Goal: Check status: Check status

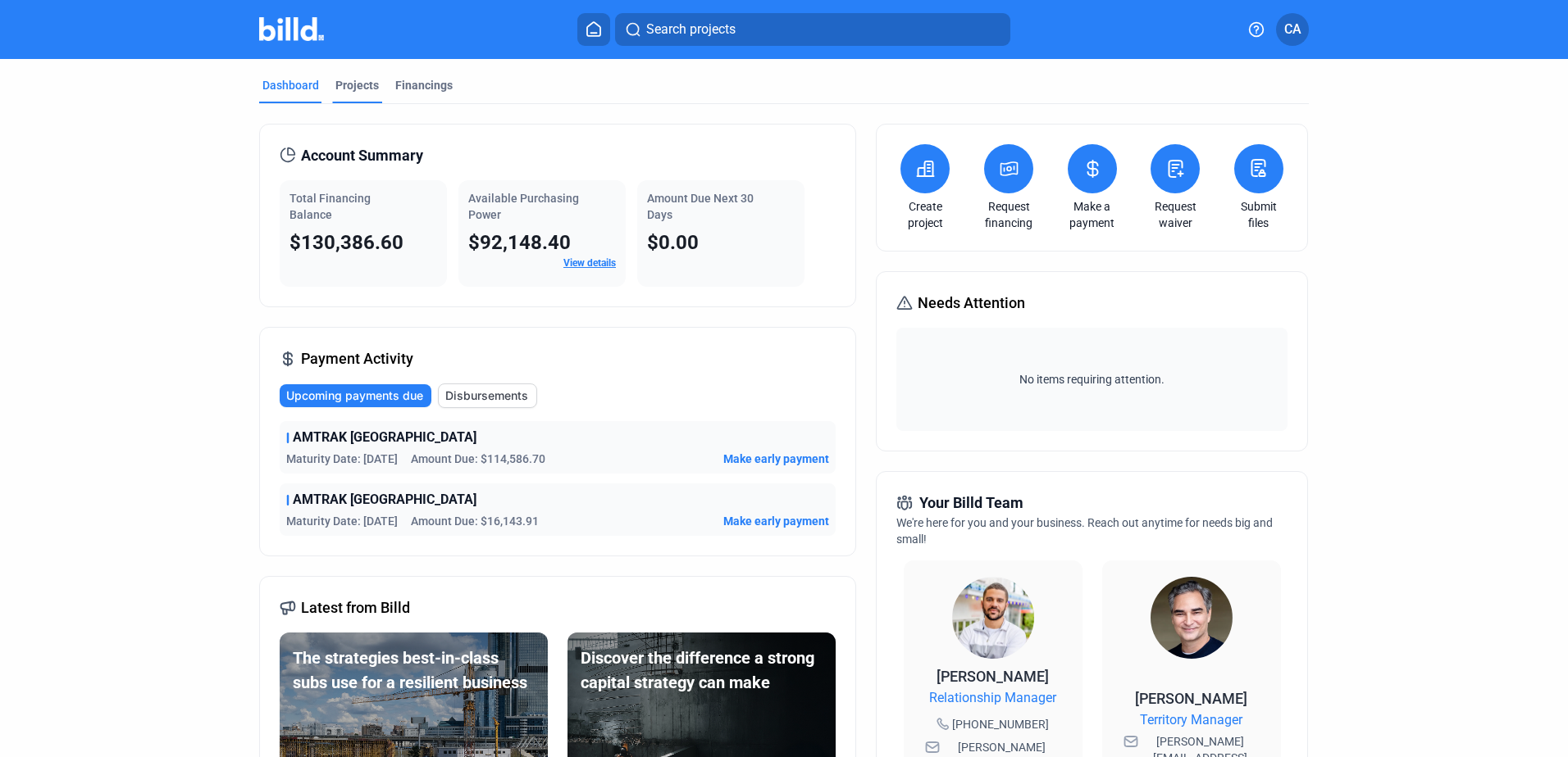
click at [349, 90] on div "Projects" at bounding box center [357, 85] width 43 height 17
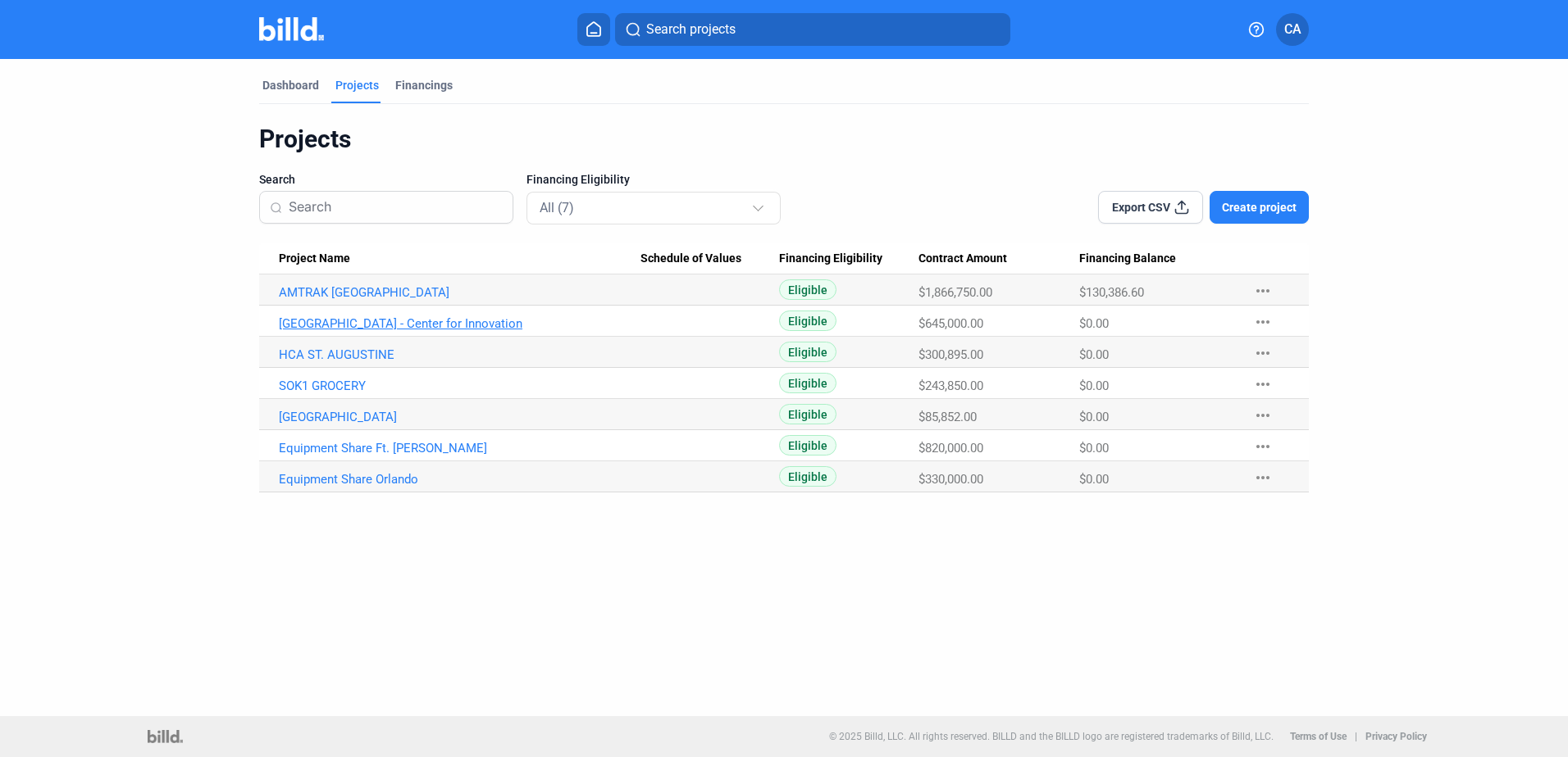
click at [323, 321] on link "[GEOGRAPHIC_DATA] - Center for Innovation" at bounding box center [460, 324] width 362 height 15
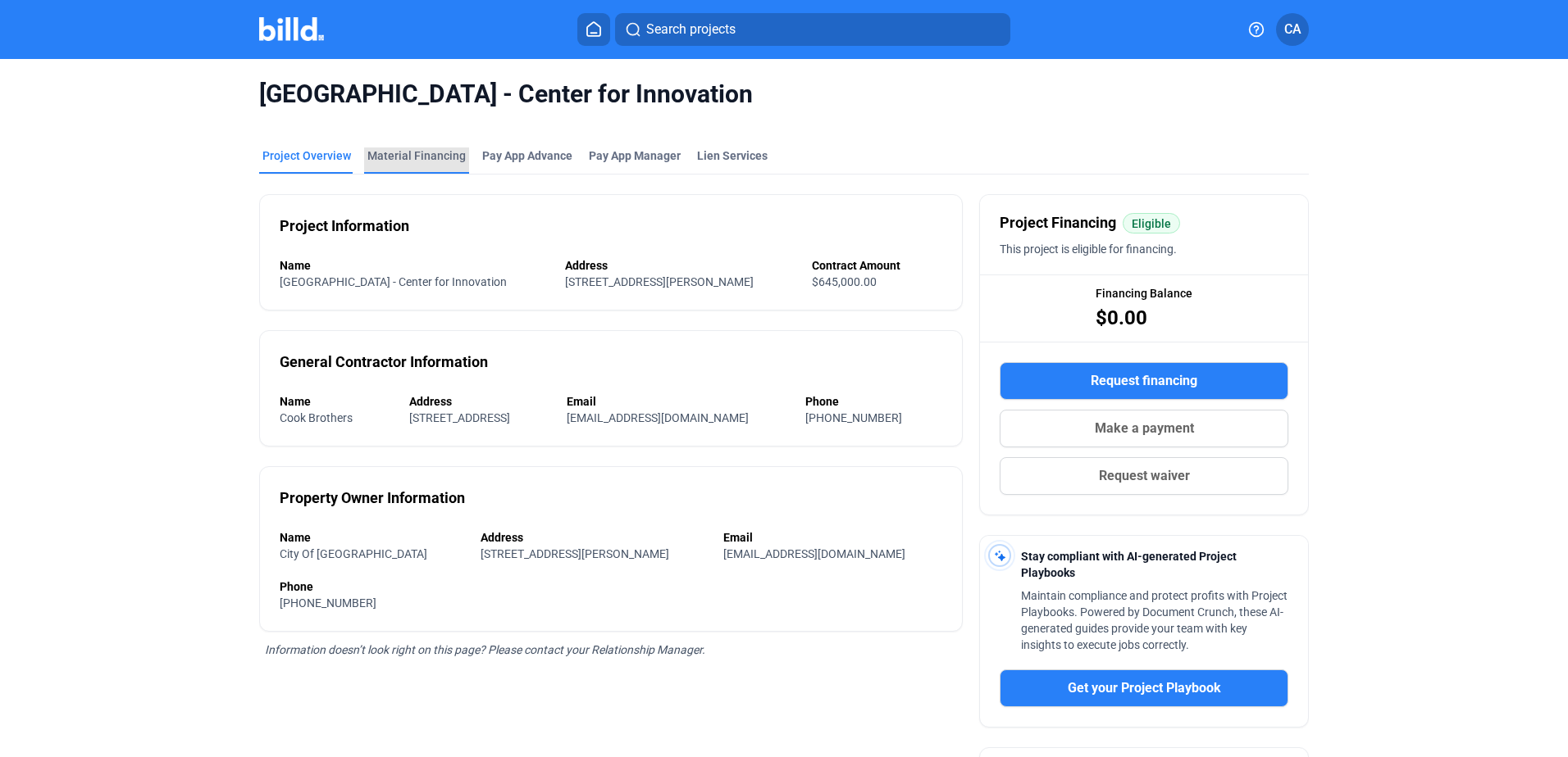
click at [412, 157] on div "Material Financing" at bounding box center [416, 156] width 99 height 17
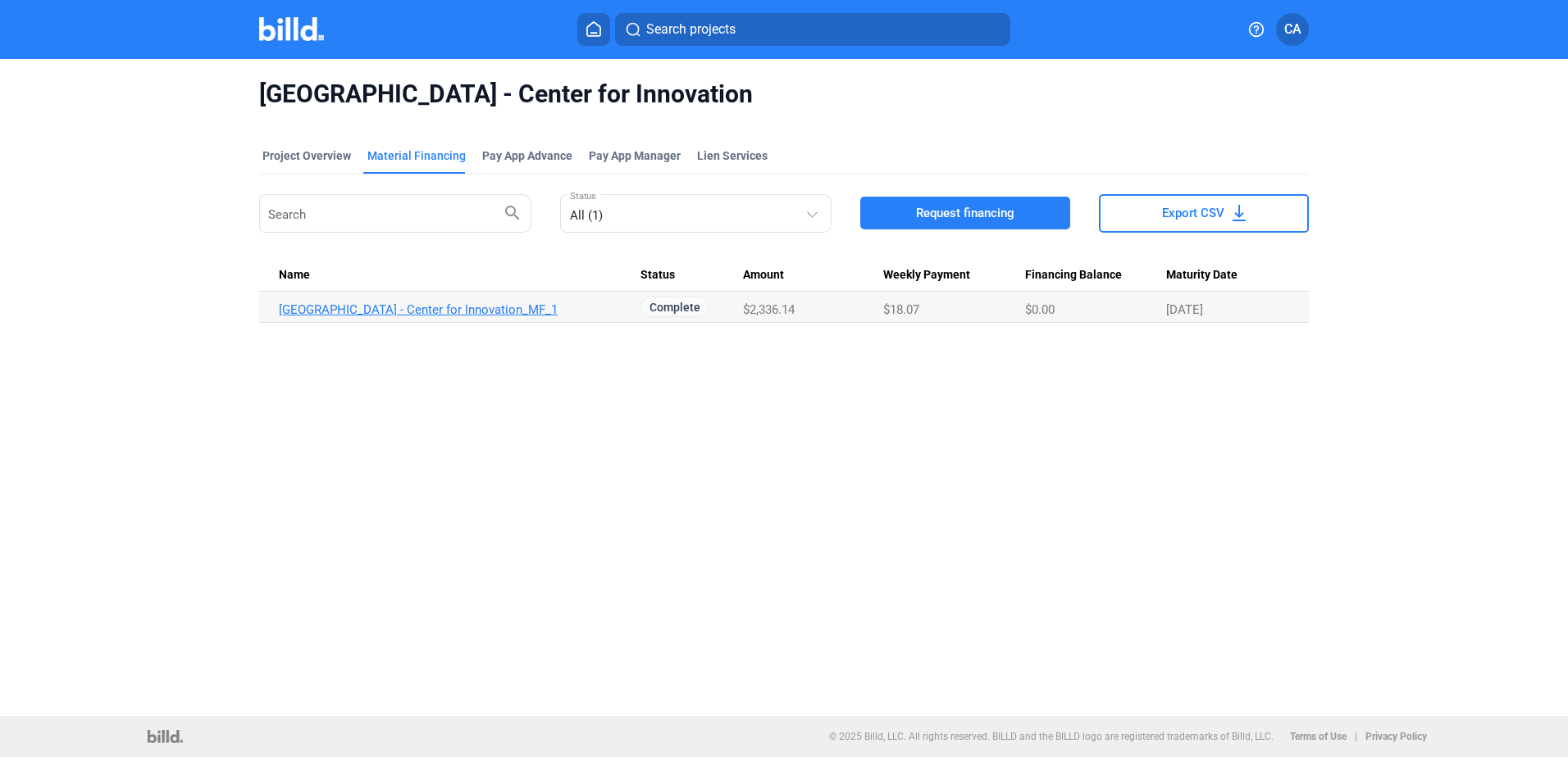
click at [486, 312] on link "[GEOGRAPHIC_DATA] - Center for Innovation_MF_1" at bounding box center [460, 310] width 362 height 15
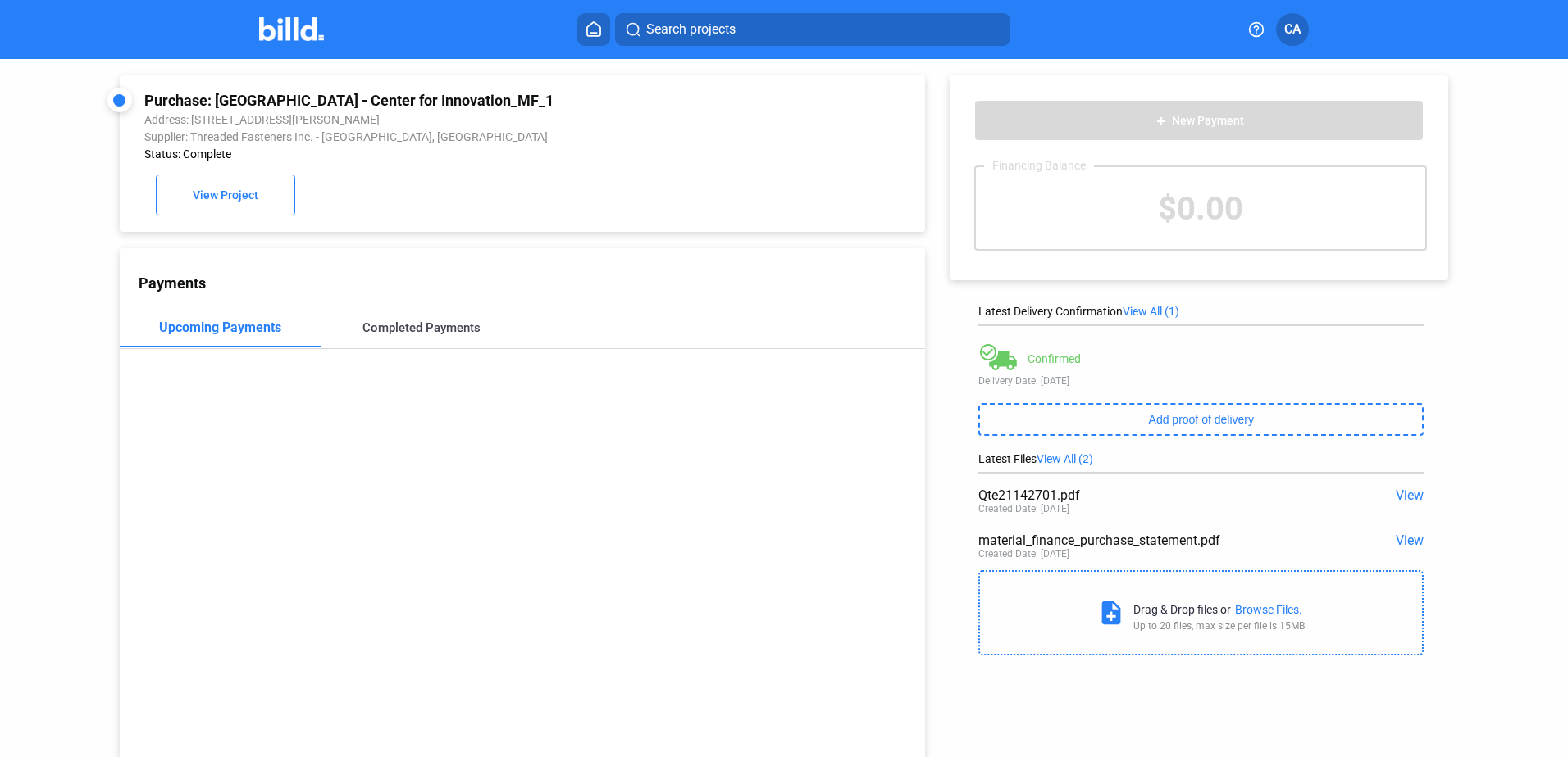
click at [434, 329] on div "Completed Payments" at bounding box center [421, 328] width 118 height 15
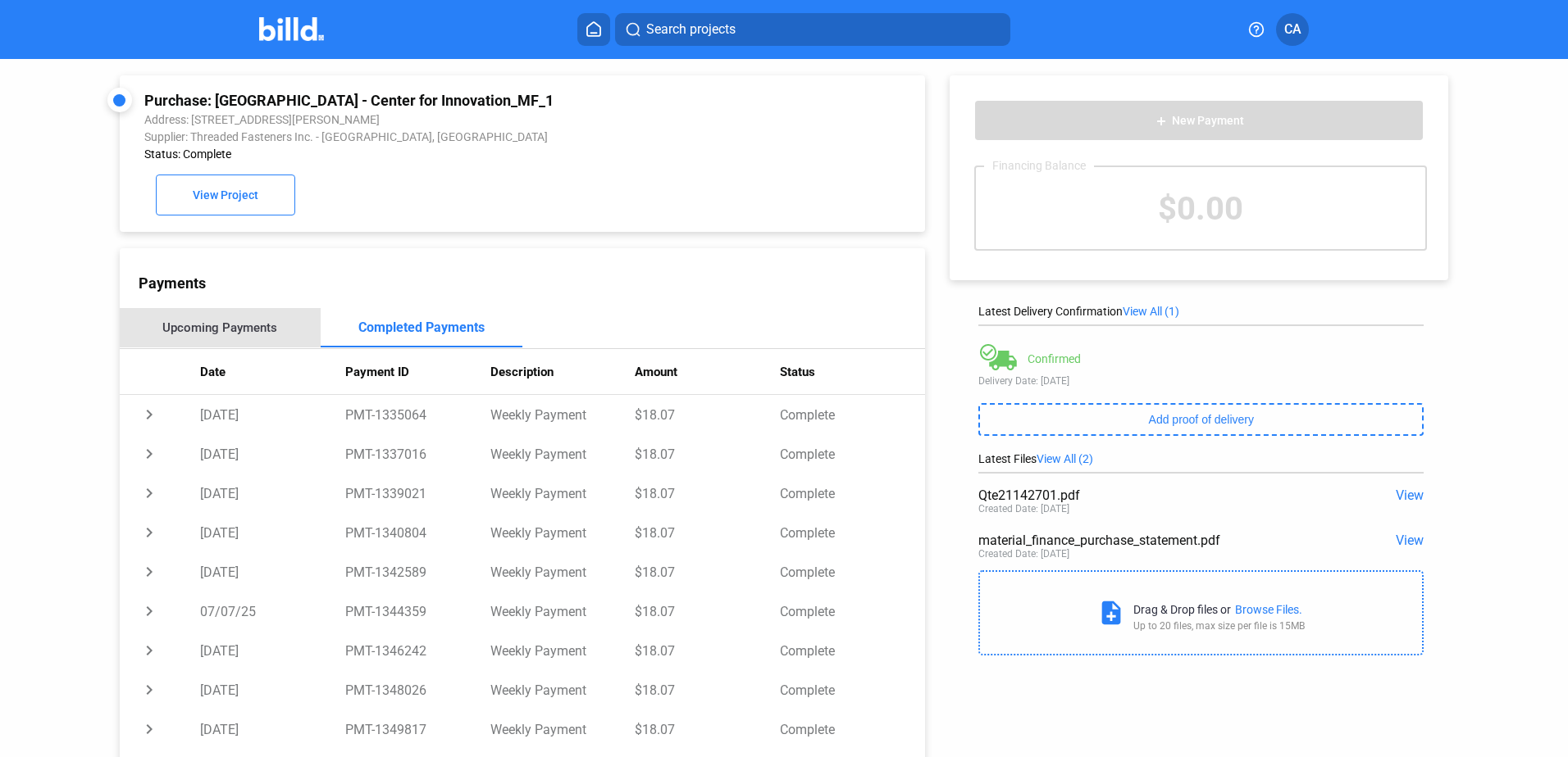
click at [231, 335] on div "Upcoming Payments" at bounding box center [220, 328] width 114 height 15
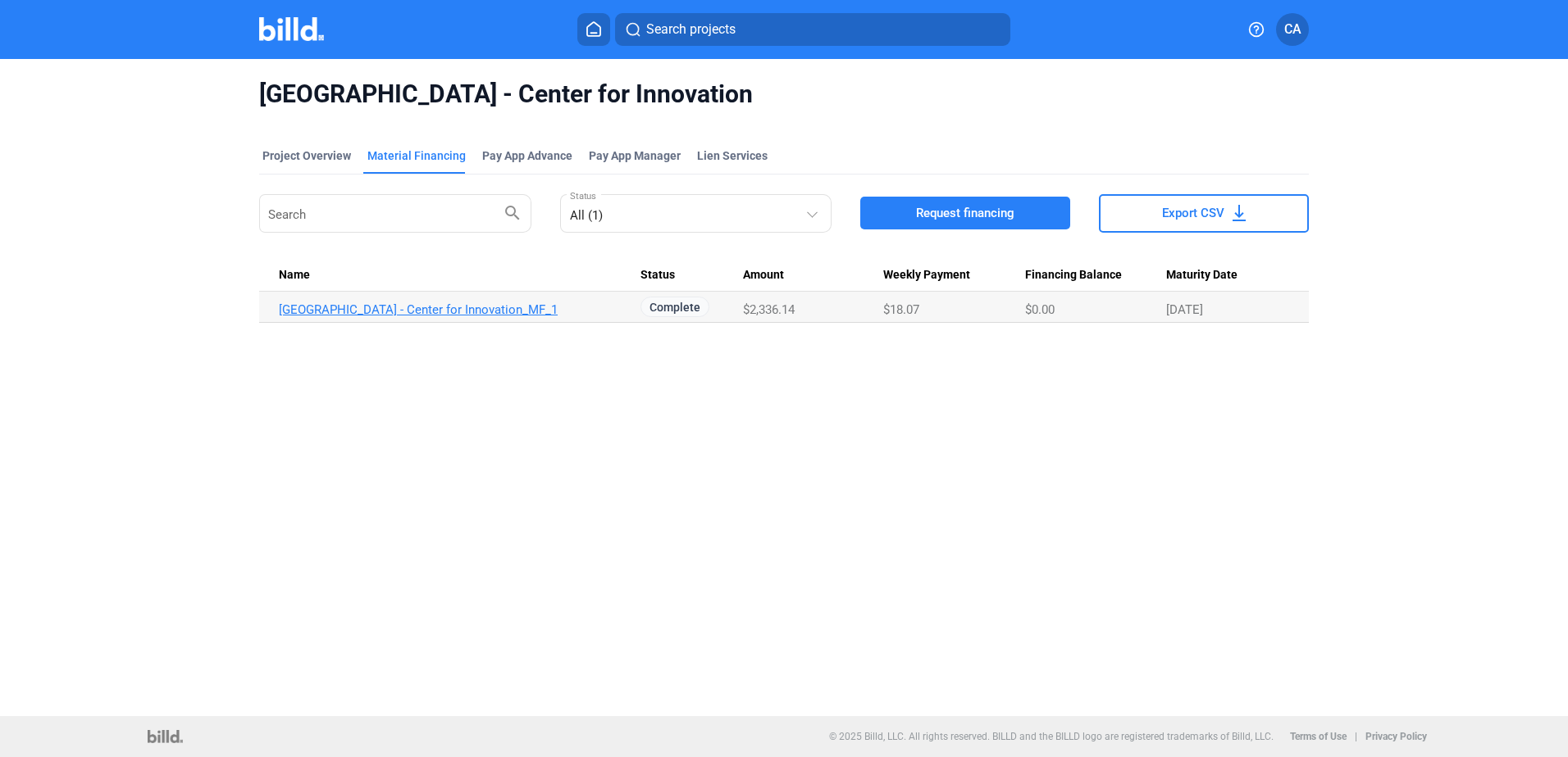
click at [528, 313] on link "[GEOGRAPHIC_DATA] - Center for Innovation_MF_1" at bounding box center [460, 310] width 362 height 15
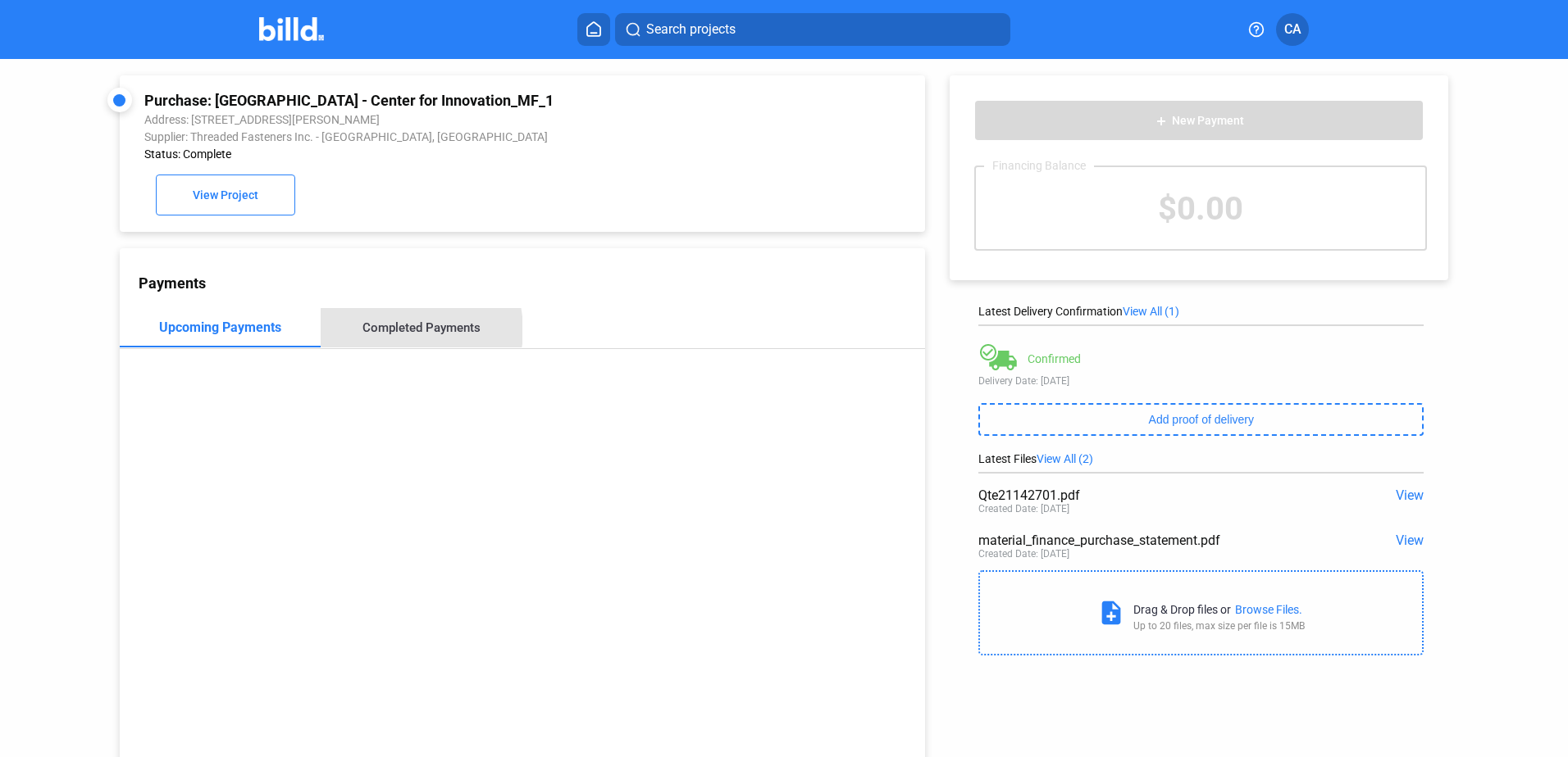
click at [395, 334] on div "Completed Payments" at bounding box center [421, 328] width 118 height 15
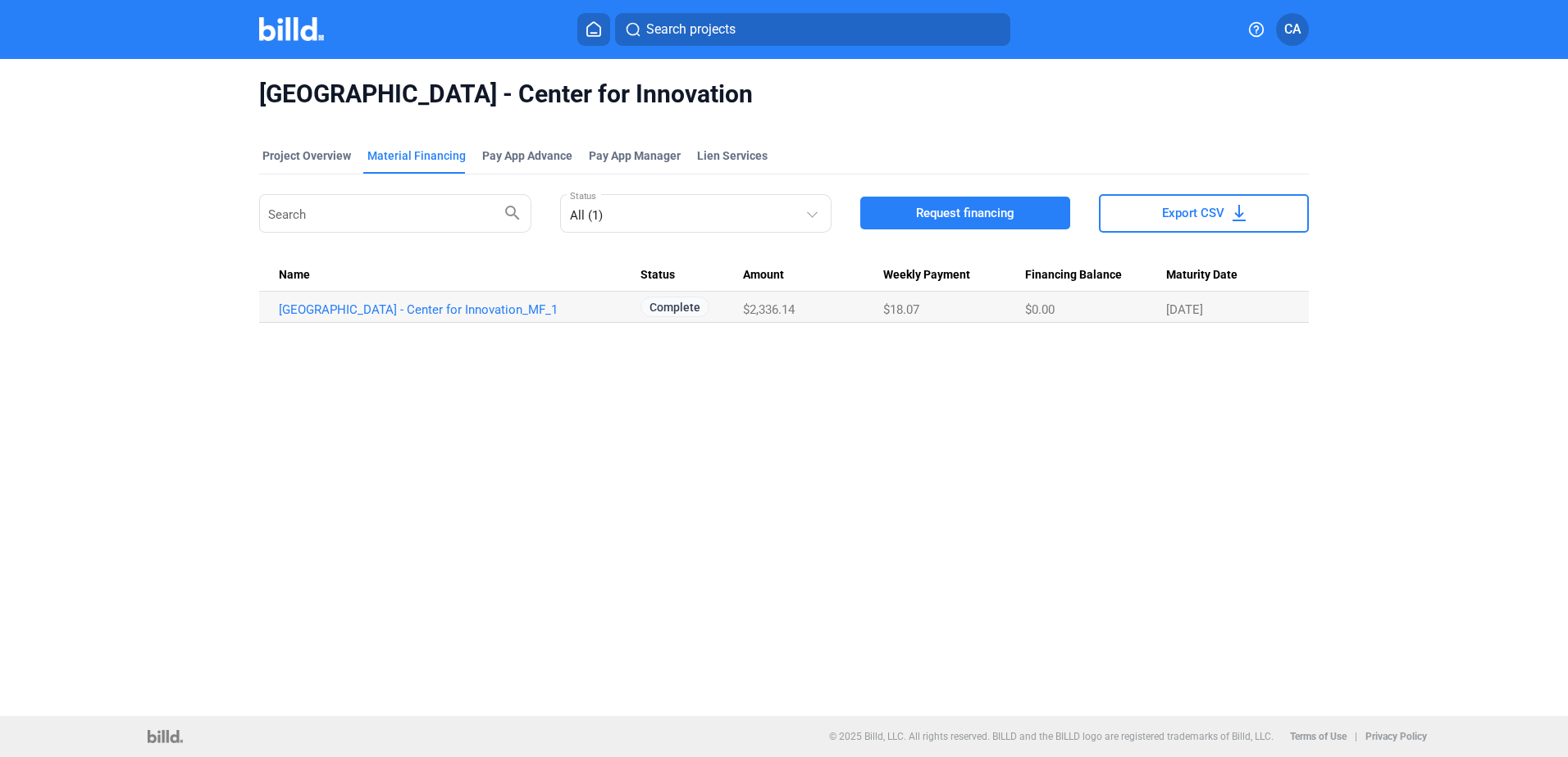
click at [1249, 225] on button "Export CSV" at bounding box center [1204, 213] width 210 height 38
click at [439, 305] on link "[GEOGRAPHIC_DATA] - Center for Innovation_MF_1" at bounding box center [460, 310] width 362 height 15
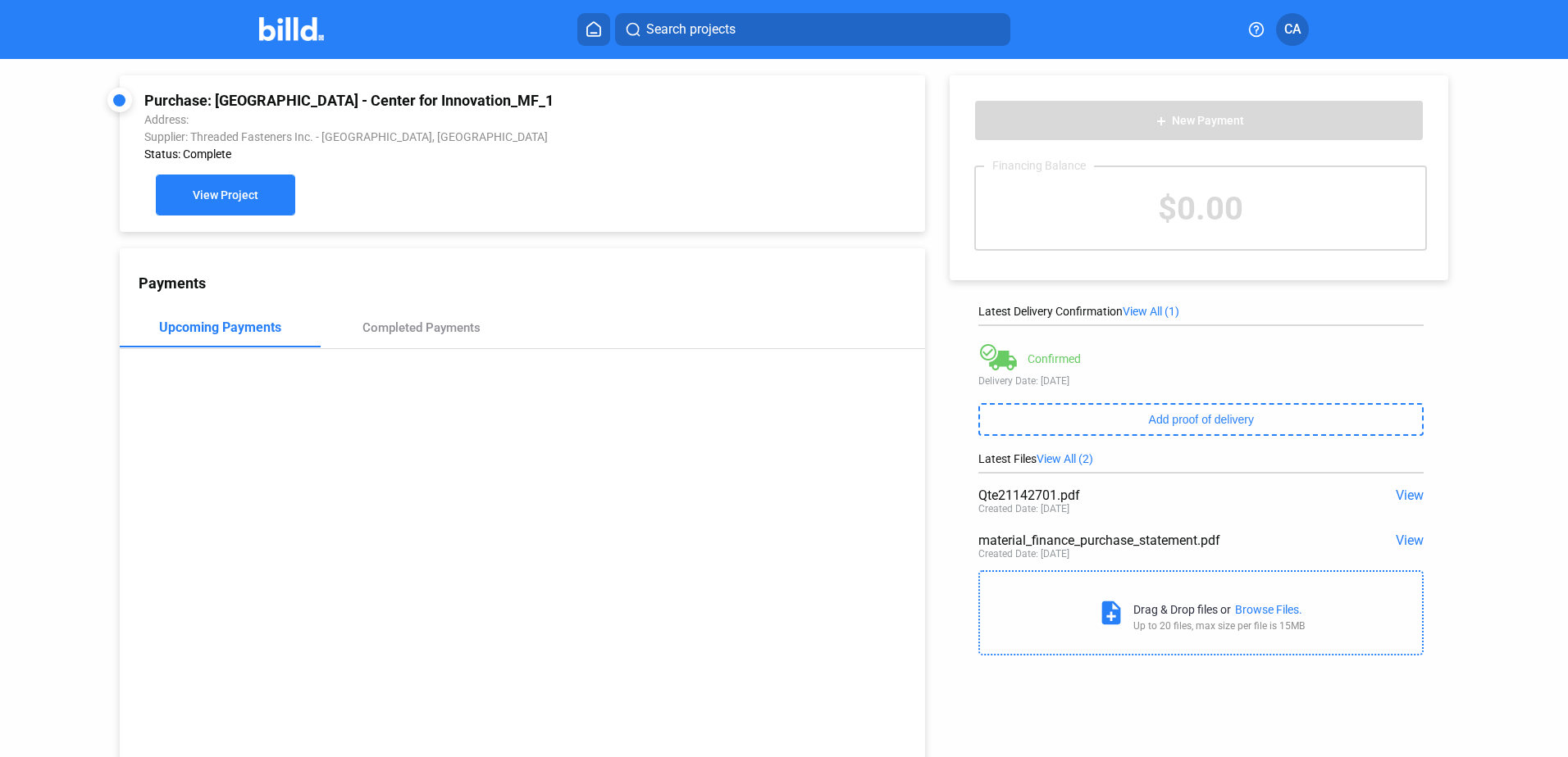
click at [251, 196] on span "View Project" at bounding box center [225, 196] width 66 height 13
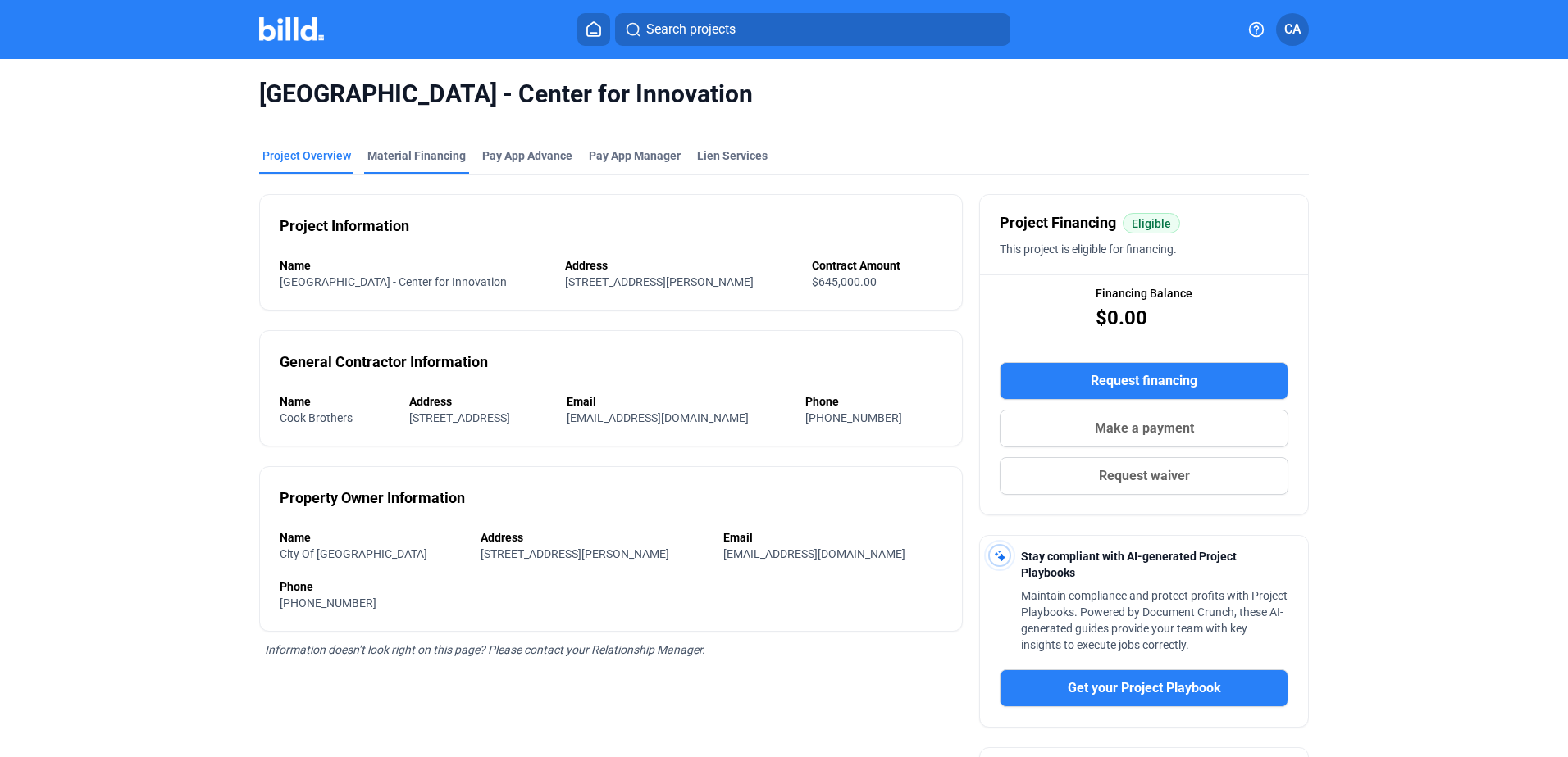
click at [411, 161] on div "Material Financing" at bounding box center [416, 156] width 99 height 17
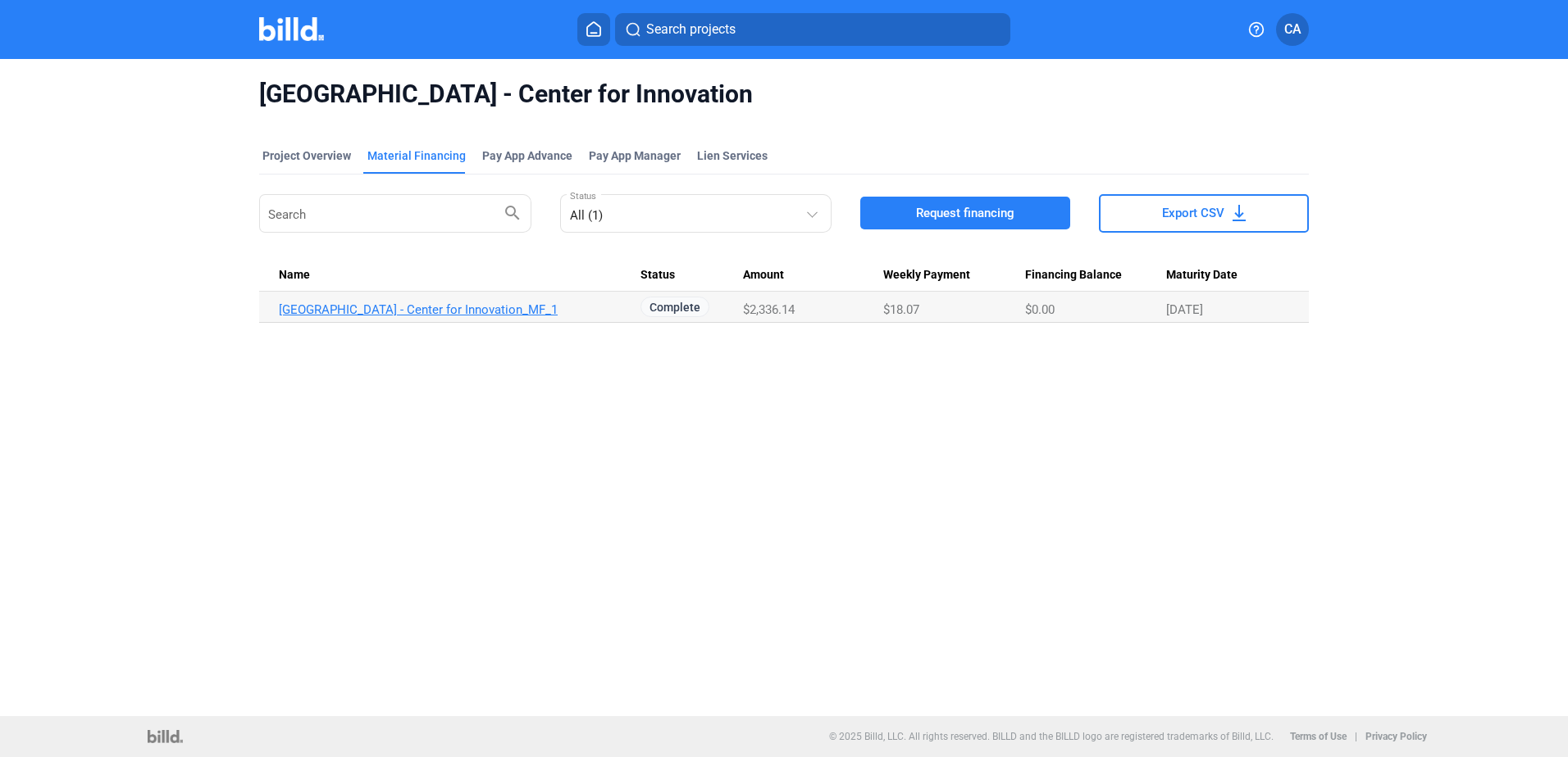
click at [501, 307] on link "[GEOGRAPHIC_DATA] - Center for Innovation_MF_1" at bounding box center [460, 310] width 362 height 15
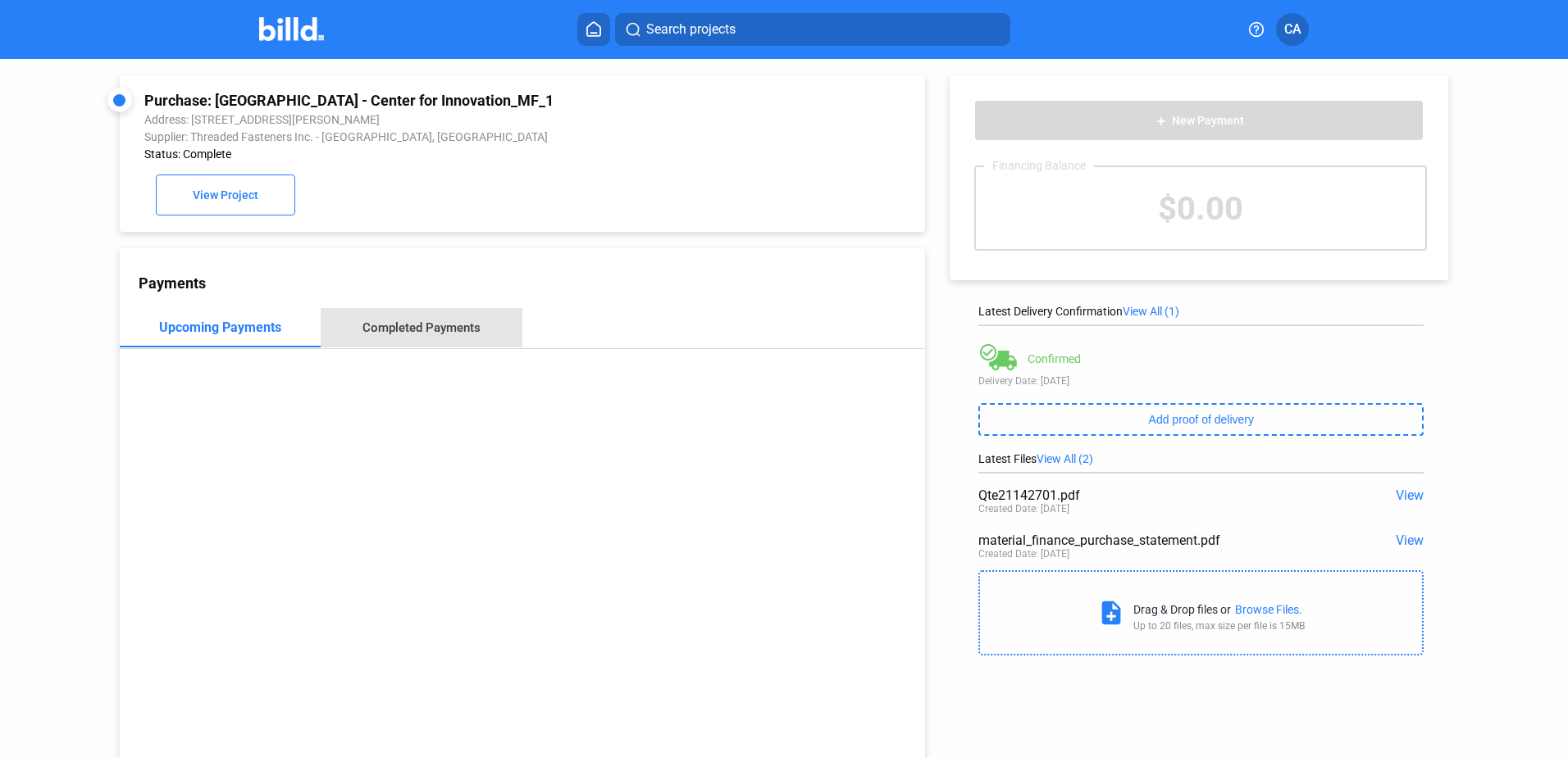
click at [442, 335] on div "Completed Payments" at bounding box center [421, 328] width 118 height 15
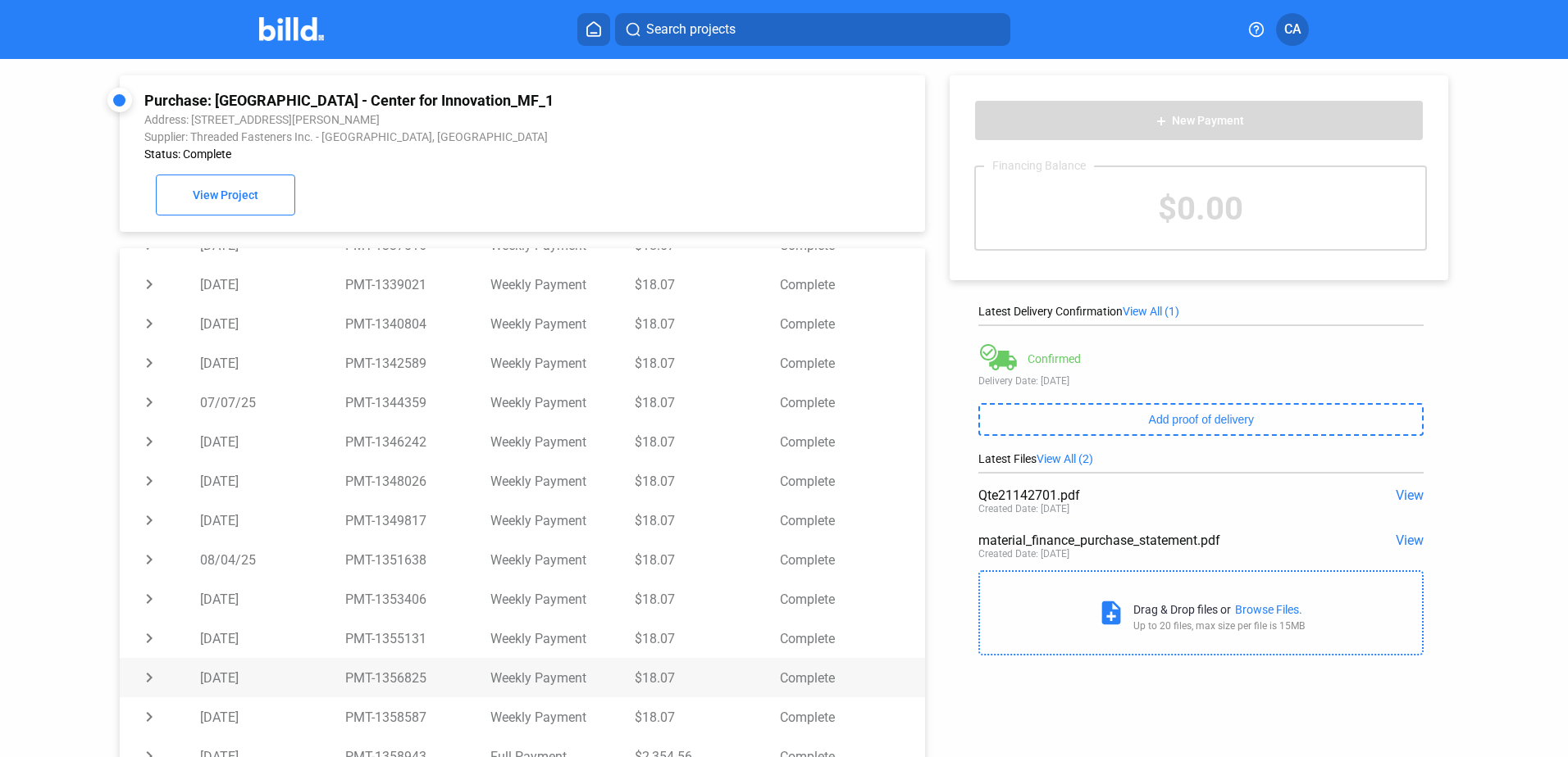
scroll to position [63, 0]
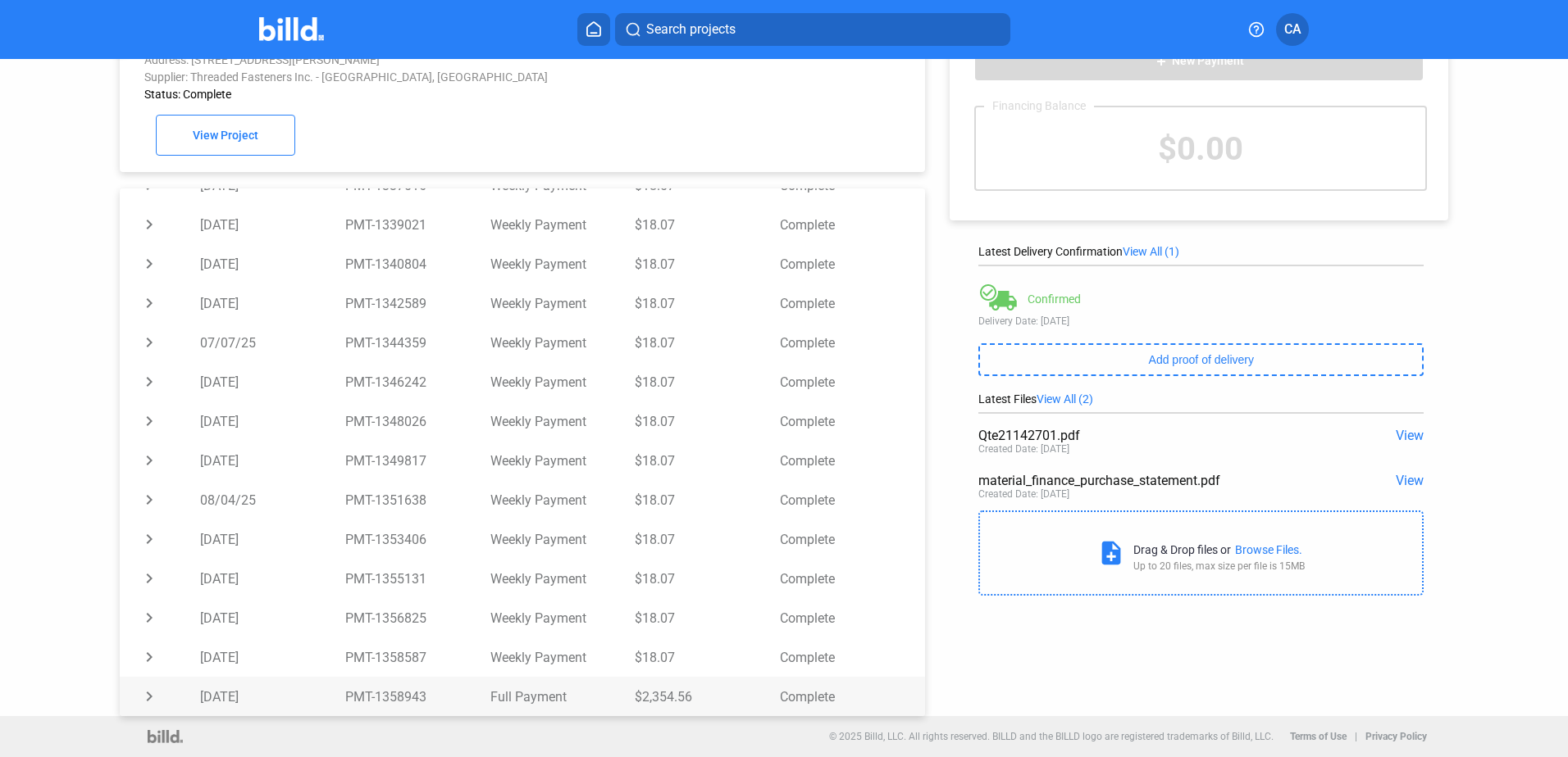
click at [146, 699] on td "chevron_right" at bounding box center [159, 696] width 80 height 39
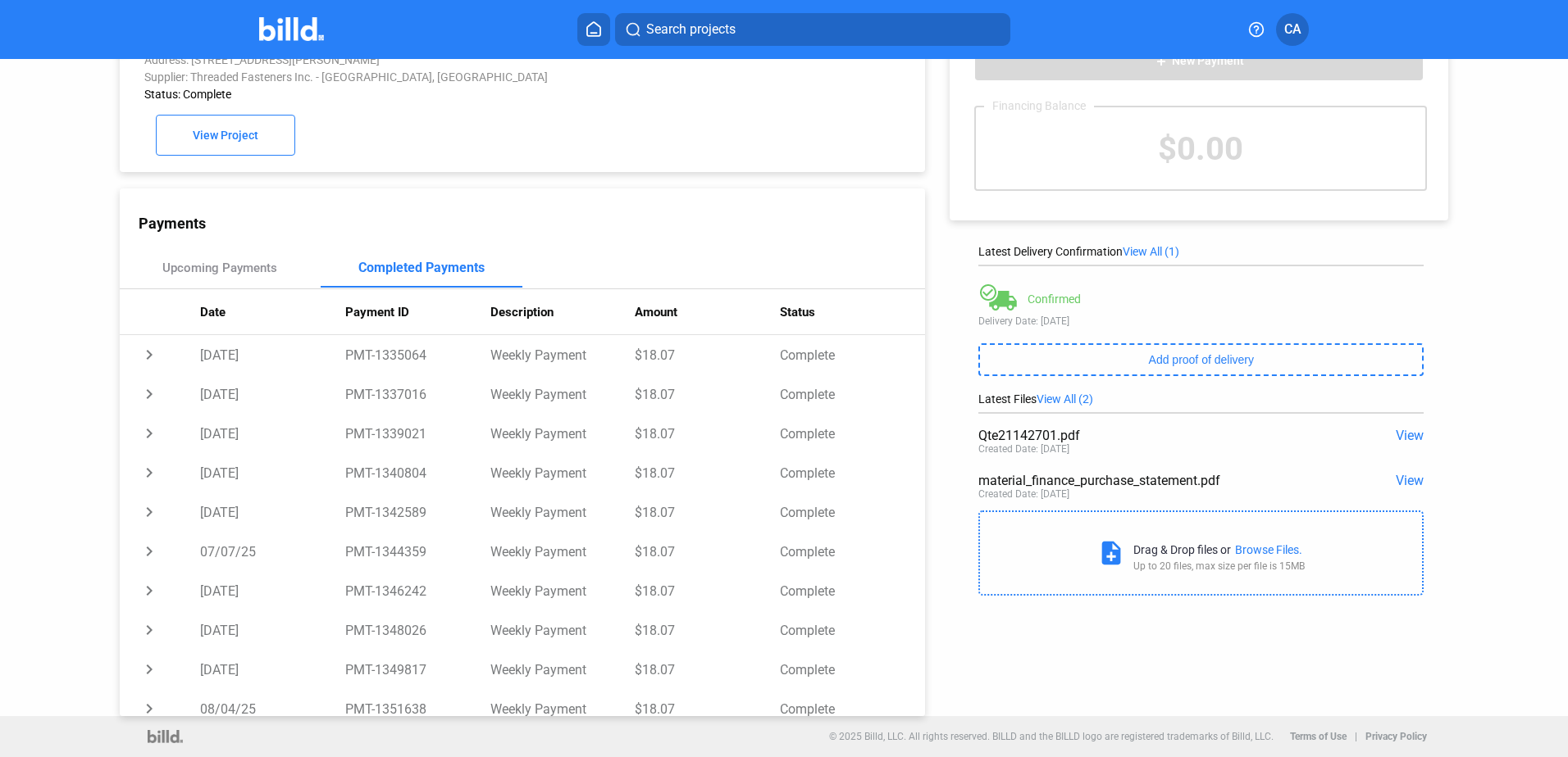
scroll to position [0, 0]
